Goal: Transaction & Acquisition: Purchase product/service

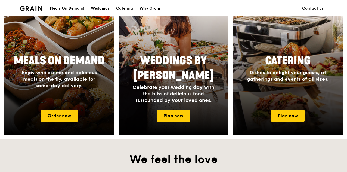
scroll to position [246, 0]
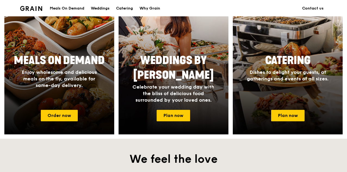
click at [58, 117] on link "Order now" at bounding box center [59, 115] width 37 height 11
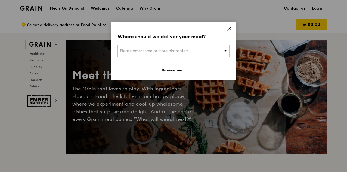
click at [186, 51] on span "Please enter three or more characters" at bounding box center [154, 50] width 68 height 5
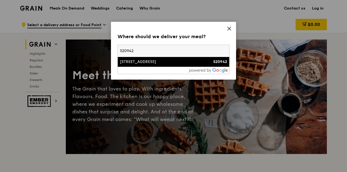
type input "520942"
click at [174, 63] on div "[STREET_ADDRESS]" at bounding box center [160, 61] width 80 height 5
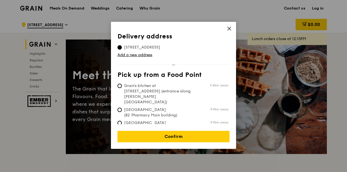
click at [168, 135] on link "Confirm" at bounding box center [173, 135] width 112 height 11
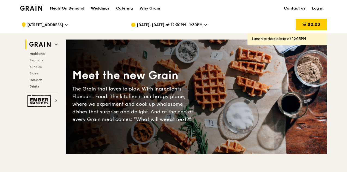
click at [190, 21] on div "[DATE], [DATE] at 12:30PM–1:30PM" at bounding box center [181, 25] width 101 height 16
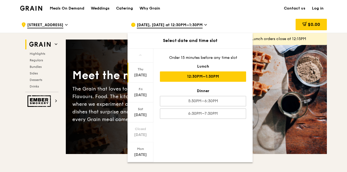
click at [186, 112] on div "6:30PM–7:30PM" at bounding box center [203, 113] width 86 height 10
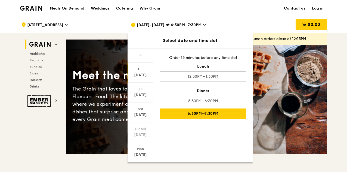
click at [261, 19] on div "$0.00" at bounding box center [283, 25] width 88 height 16
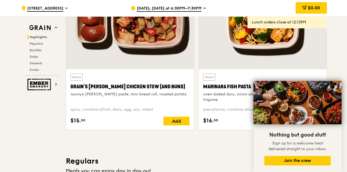
scroll to position [223, 0]
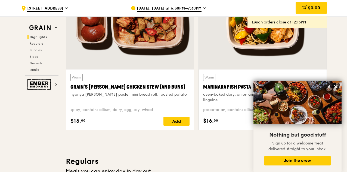
click at [334, 85] on icon at bounding box center [335, 86] width 3 height 3
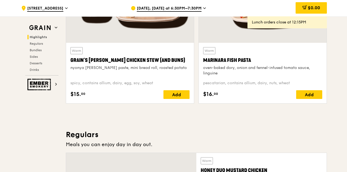
scroll to position [250, 0]
